Goal: Information Seeking & Learning: Compare options

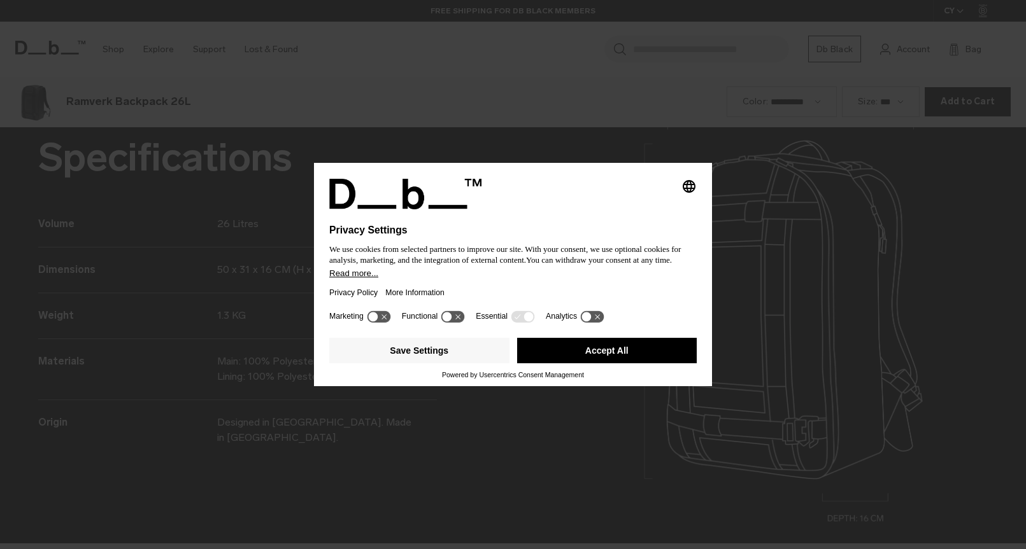
scroll to position [1648, 0]
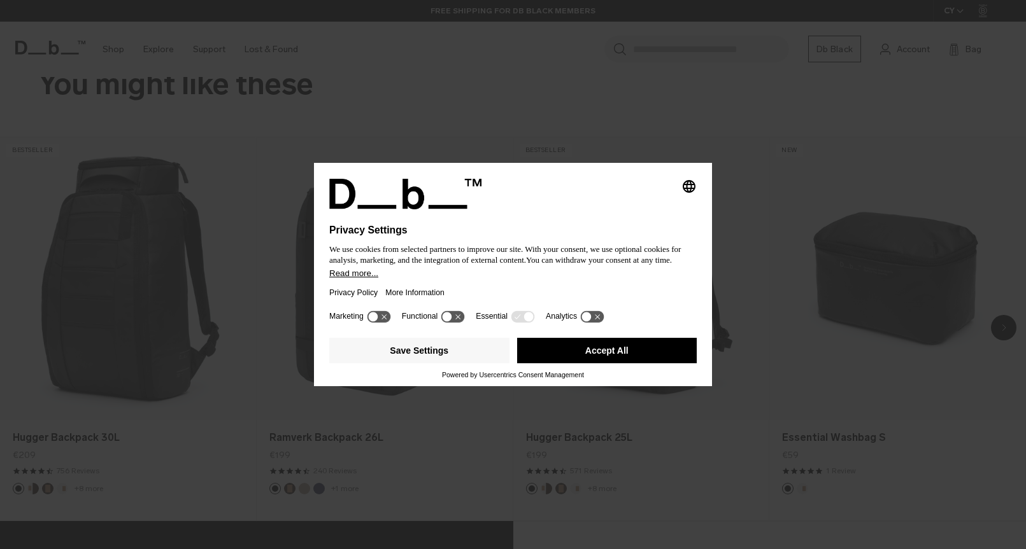
scroll to position [1089, 0]
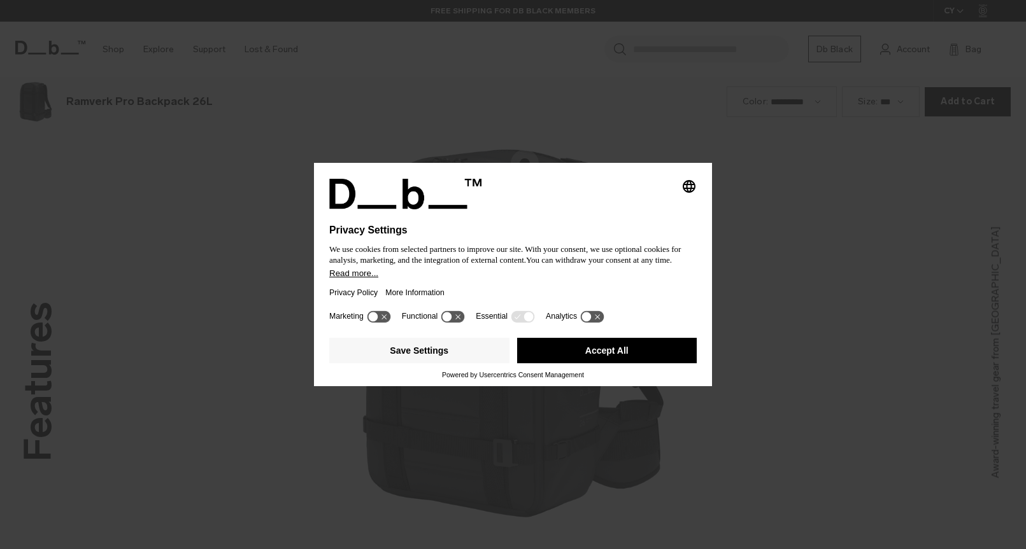
scroll to position [1648, 0]
